Goal: Understand process/instructions: Understand process/instructions

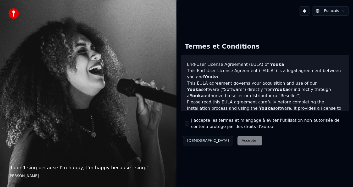
click at [216, 141] on div "Décliner Accepter" at bounding box center [222, 141] width 83 height 14
click at [216, 142] on div "Décliner Accepter" at bounding box center [222, 141] width 83 height 14
click at [225, 139] on div "Décliner Accepter" at bounding box center [222, 141] width 83 height 14
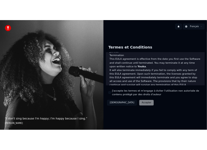
scroll to position [358, 0]
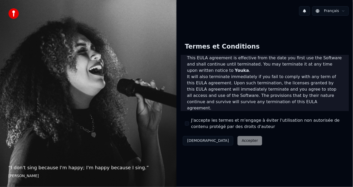
click at [221, 142] on div "Décliner Accepter" at bounding box center [222, 141] width 83 height 14
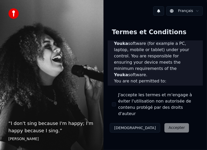
click at [10, 14] on img at bounding box center [13, 13] width 10 height 10
click at [121, 33] on div "Termes et Conditions" at bounding box center [149, 32] width 83 height 17
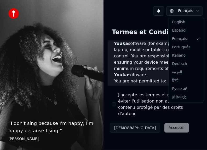
click at [177, 11] on html "“ I don't sing because I'm happy; I'm happy because I sing. ” [PERSON_NAME] Fra…" at bounding box center [103, 75] width 207 height 150
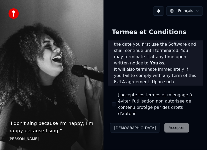
scroll to position [664, 0]
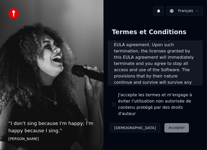
click at [146, 125] on div "Décliner Accepter" at bounding box center [149, 128] width 83 height 14
click at [123, 123] on button "[DEMOGRAPHIC_DATA]" at bounding box center [135, 127] width 50 height 9
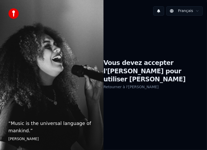
click at [129, 83] on link "Retourner à l'[PERSON_NAME]" at bounding box center [131, 87] width 55 height 8
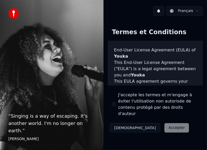
click at [145, 121] on div "Décliner Accepter" at bounding box center [149, 128] width 83 height 14
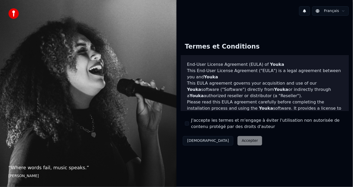
click at [218, 138] on div "Décliner Accepter" at bounding box center [222, 141] width 83 height 14
click at [223, 140] on div "Décliner Accepter" at bounding box center [222, 141] width 83 height 14
click at [223, 142] on div "Décliner Accepter" at bounding box center [222, 141] width 83 height 14
click at [319, 11] on html "“ Where words fail, music speaks. ” Hans Christian Andersen Français Termes et …" at bounding box center [176, 93] width 353 height 187
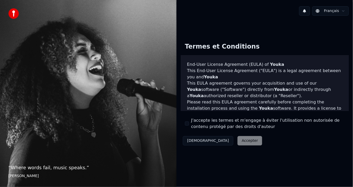
click at [309, 11] on button at bounding box center [304, 10] width 11 height 9
click at [307, 11] on button at bounding box center [304, 10] width 11 height 9
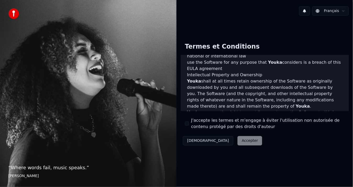
scroll to position [358, 0]
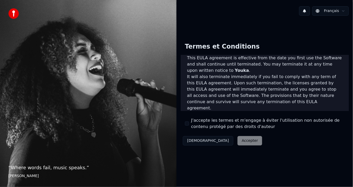
click at [262, 118] on p "This EULA agreement, and any dispute arising out of or in connection with this …" at bounding box center [264, 127] width 155 height 19
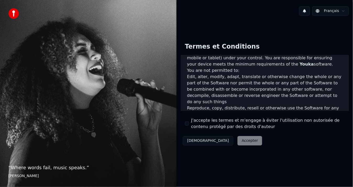
scroll to position [18, 0]
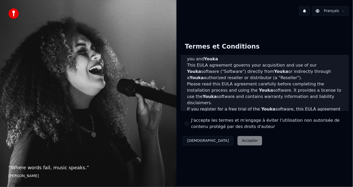
click at [222, 142] on div "Décliner Accepter" at bounding box center [222, 141] width 83 height 14
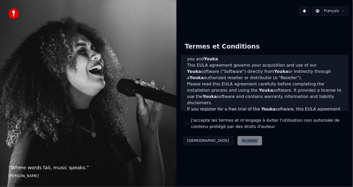
click at [222, 142] on div "Décliner Accepter" at bounding box center [222, 141] width 83 height 14
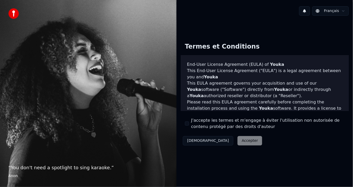
click at [221, 142] on div "Décliner Accepter" at bounding box center [222, 141] width 83 height 14
